Goal: Information Seeking & Learning: Learn about a topic

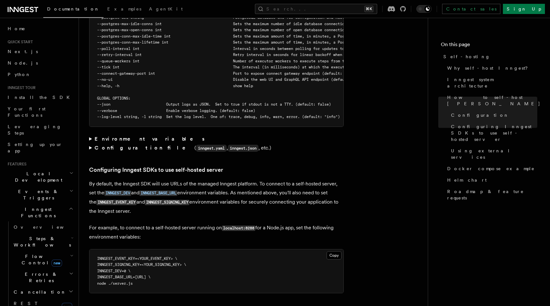
scroll to position [1255, 0]
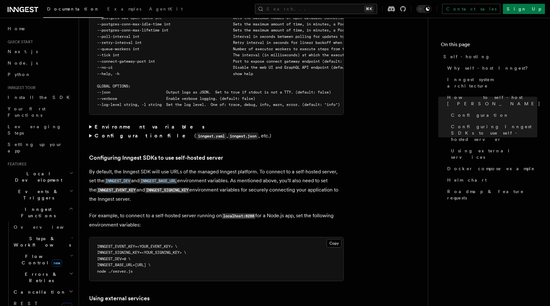
click at [126, 124] on strong "Environment variables" at bounding box center [149, 127] width 111 height 6
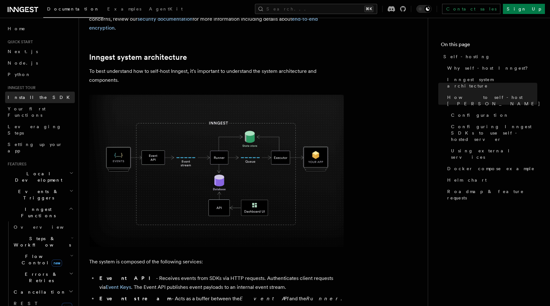
scroll to position [0, 0]
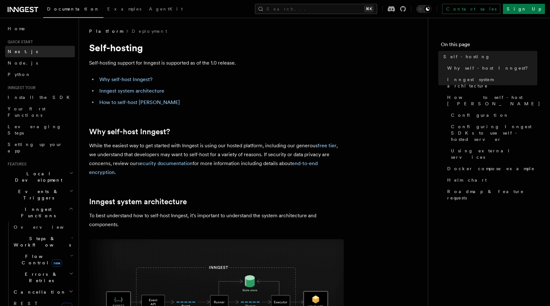
click at [23, 55] on link "Next.js" at bounding box center [40, 51] width 70 height 11
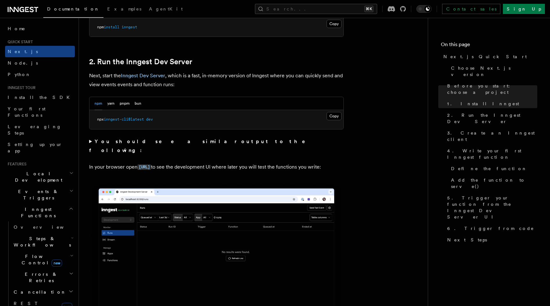
scroll to position [420, 0]
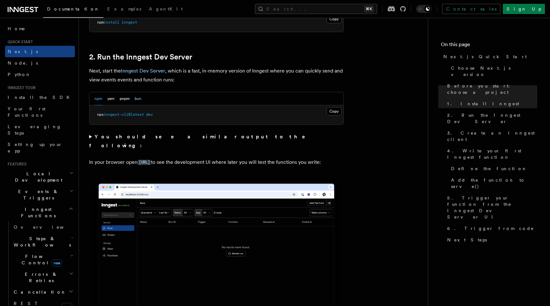
click at [137, 98] on button "bun" at bounding box center [138, 98] width 7 height 13
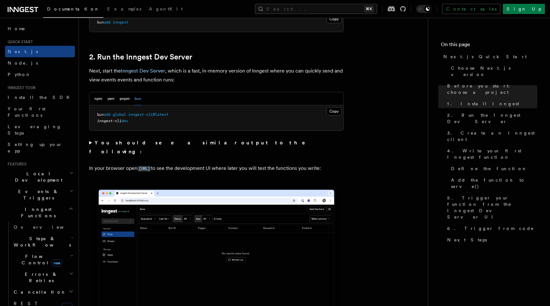
click at [145, 145] on strong "You should see a similar output to the following:" at bounding box center [201, 147] width 225 height 15
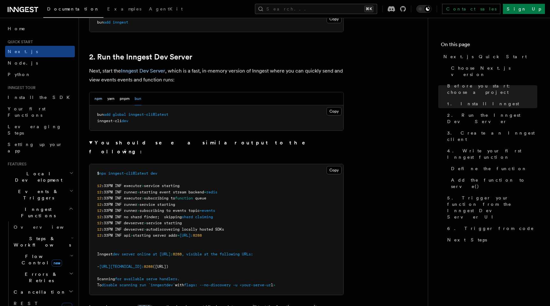
click at [100, 100] on button "npm" at bounding box center [98, 98] width 8 height 13
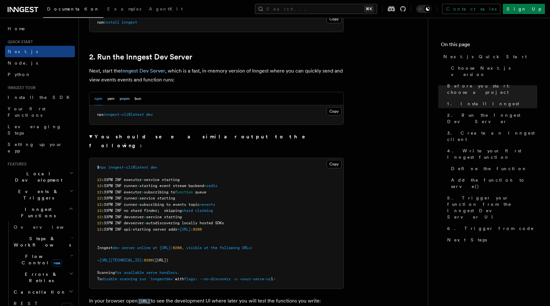
click at [121, 98] on button "pnpm" at bounding box center [125, 98] width 10 height 13
click at [109, 98] on button "yarn" at bounding box center [110, 98] width 7 height 13
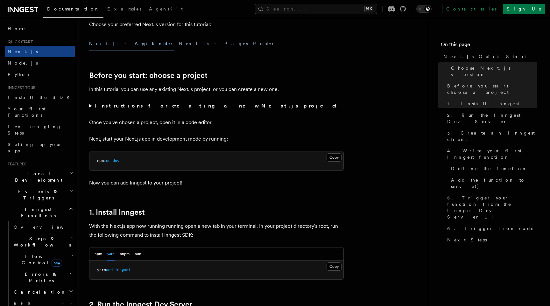
scroll to position [171, 0]
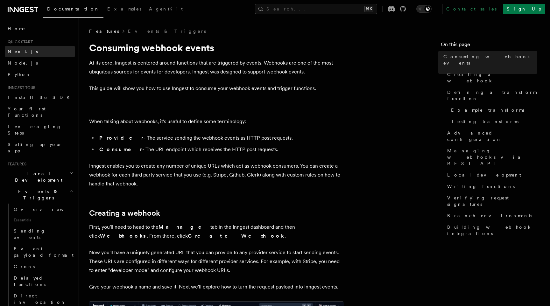
click at [31, 50] on link "Next.js" at bounding box center [40, 51] width 70 height 11
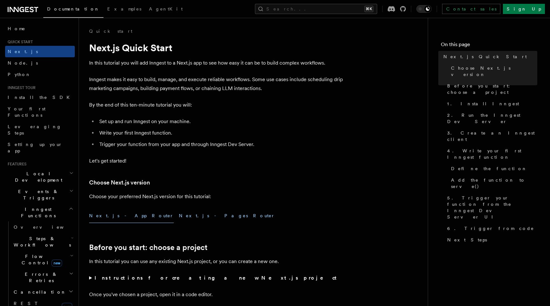
click at [179, 218] on button "Next.js - Pages Router" at bounding box center [227, 216] width 96 height 14
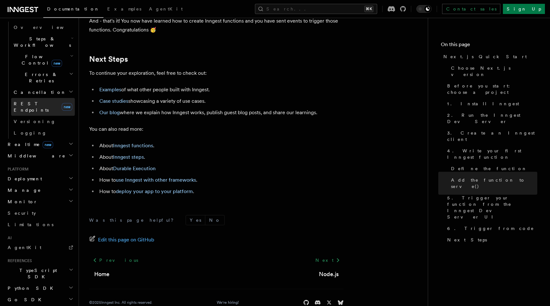
scroll to position [216, 0]
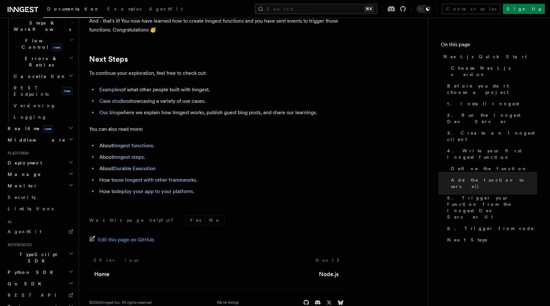
click at [38, 251] on span "TypeScript SDK" at bounding box center [37, 257] width 64 height 13
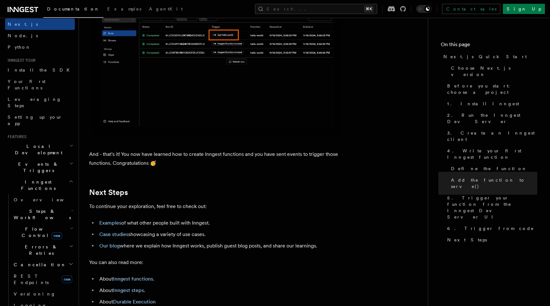
scroll to position [0, 0]
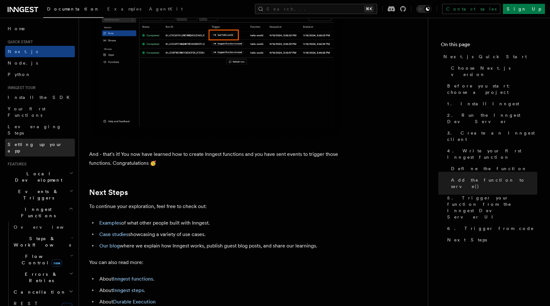
click at [45, 141] on span "Setting up your app" at bounding box center [41, 147] width 67 height 13
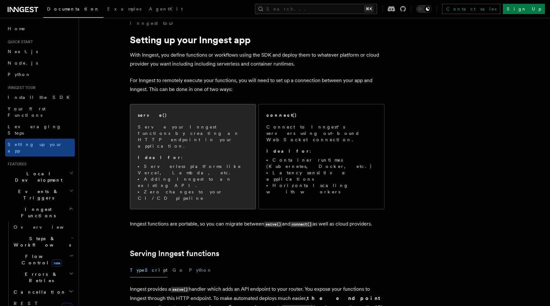
scroll to position [13, 0]
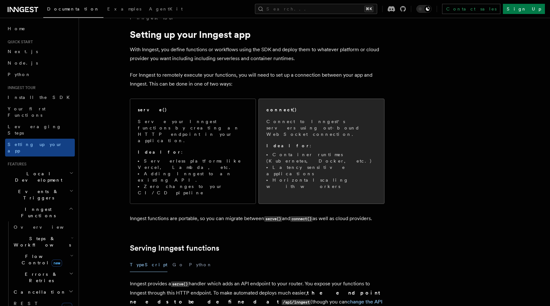
click at [300, 112] on div "connect()" at bounding box center [321, 110] width 110 height 7
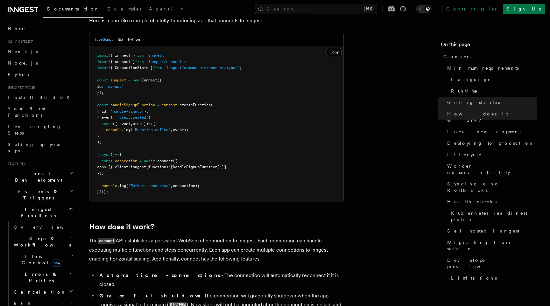
scroll to position [474, 0]
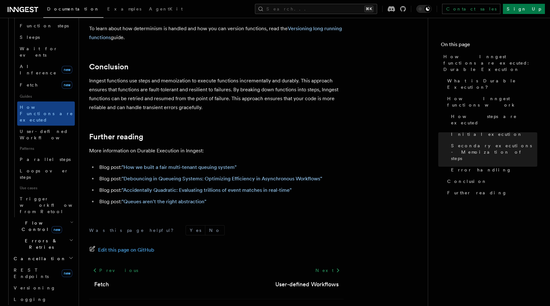
scroll to position [242, 0]
click at [32, 237] on span "Errors & Retries" at bounding box center [40, 243] width 58 height 13
